Goal: Find specific page/section: Find specific page/section

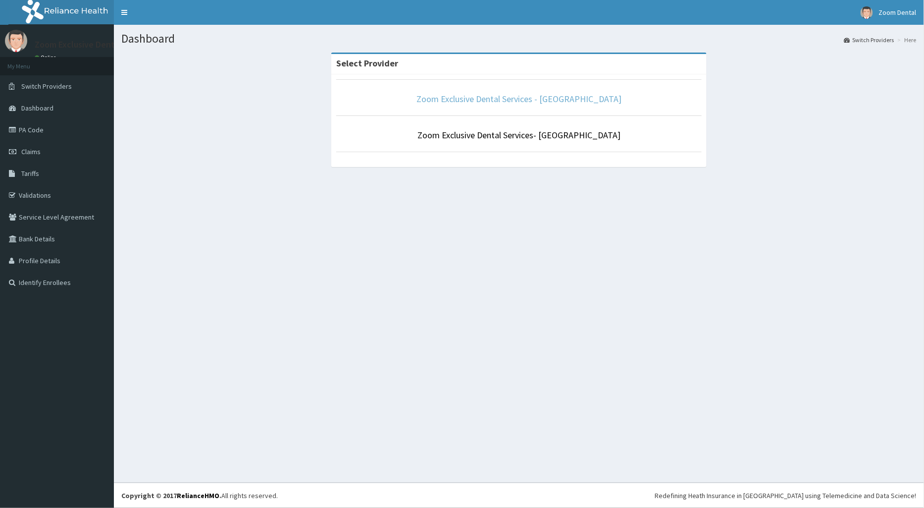
click at [566, 98] on link "Zoom Exclusive Dental Services - [GEOGRAPHIC_DATA]" at bounding box center [518, 98] width 205 height 11
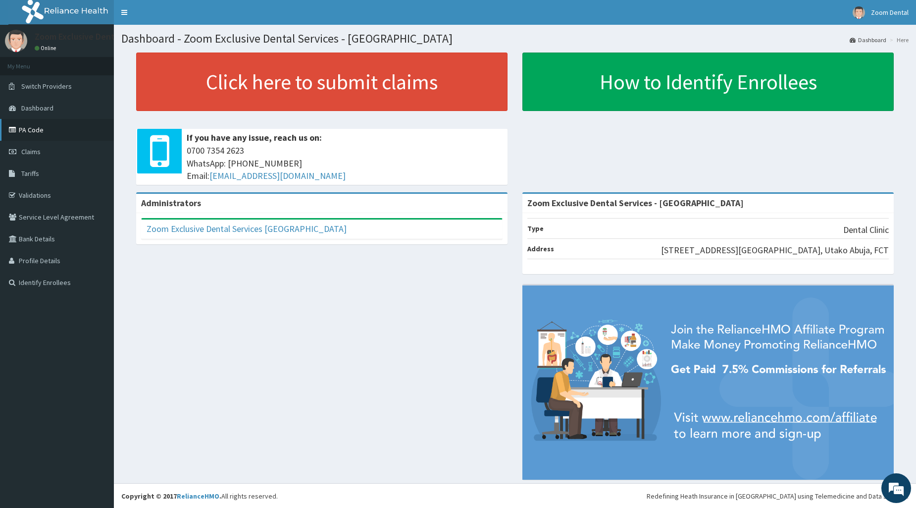
click at [56, 127] on link "PA Code" at bounding box center [57, 130] width 114 height 22
